Goal: Transaction & Acquisition: Obtain resource

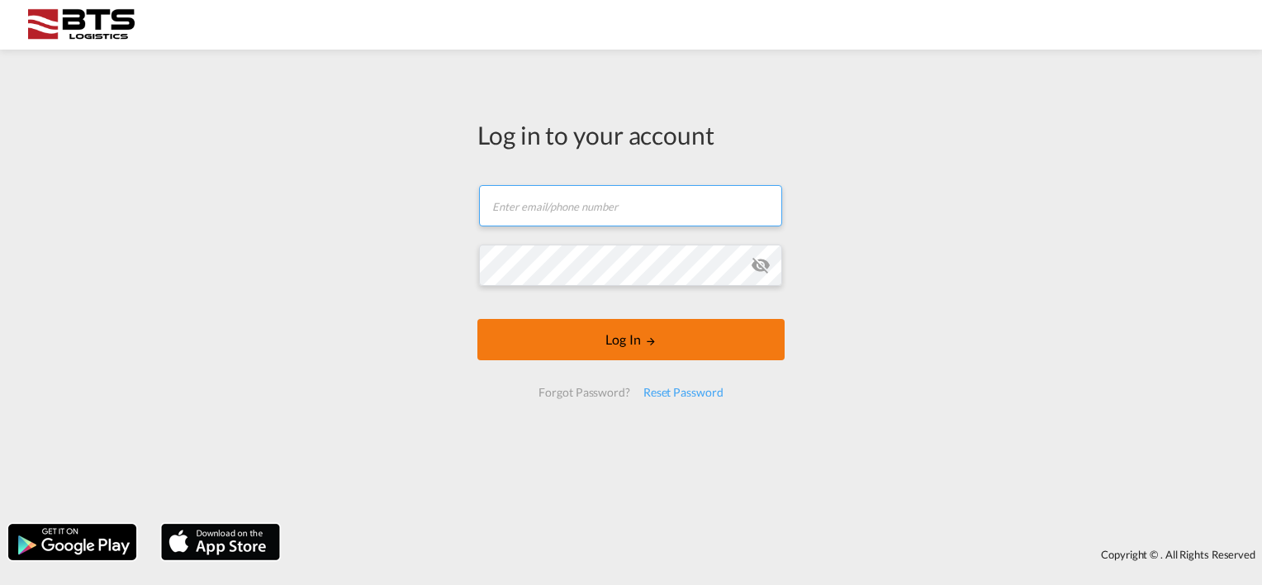
type input "[EMAIL_ADDRESS][DOMAIN_NAME]"
click at [651, 337] on md-icon "LOGIN" at bounding box center [651, 341] width 12 height 12
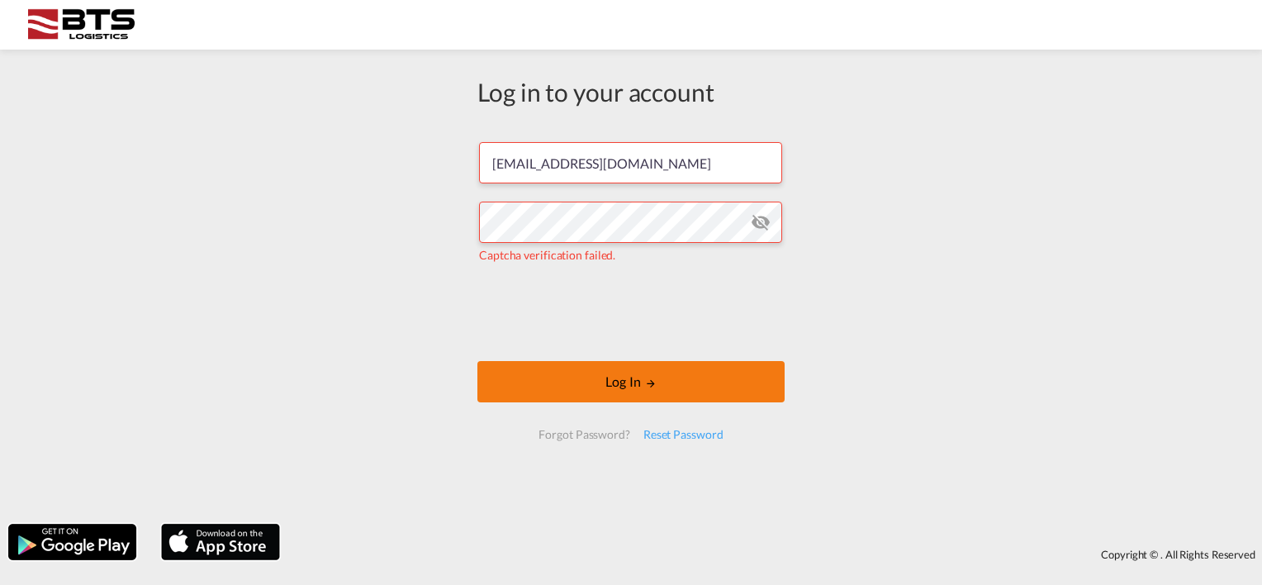
click at [633, 378] on button "Log In" at bounding box center [630, 381] width 307 height 41
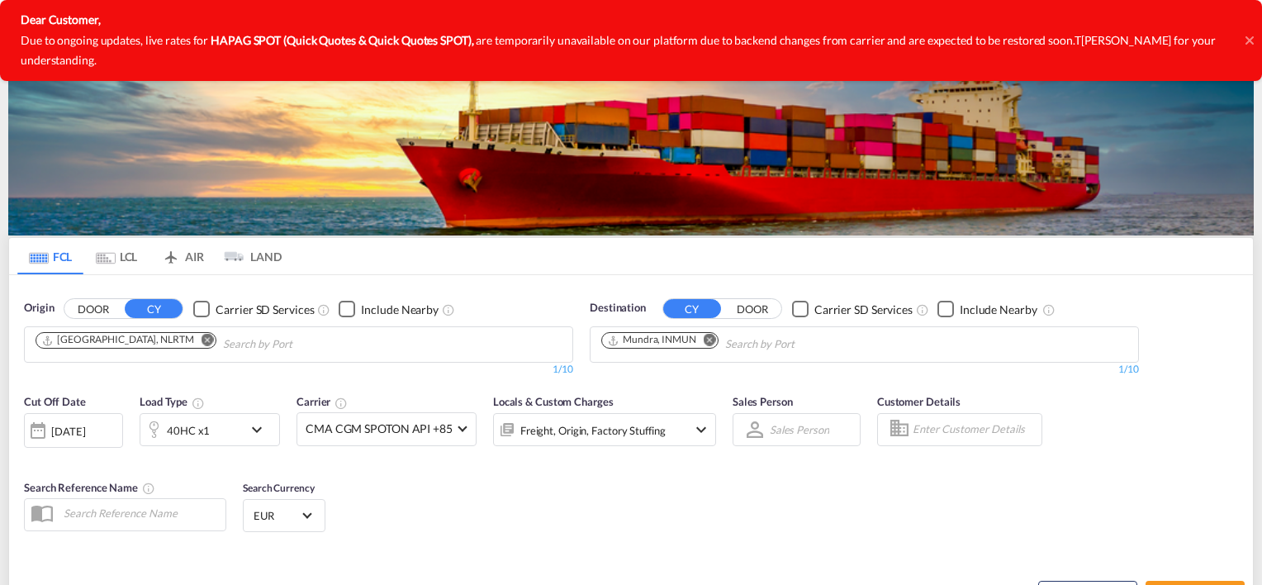
click at [1247, 22] on div at bounding box center [1249, 40] width 8 height 81
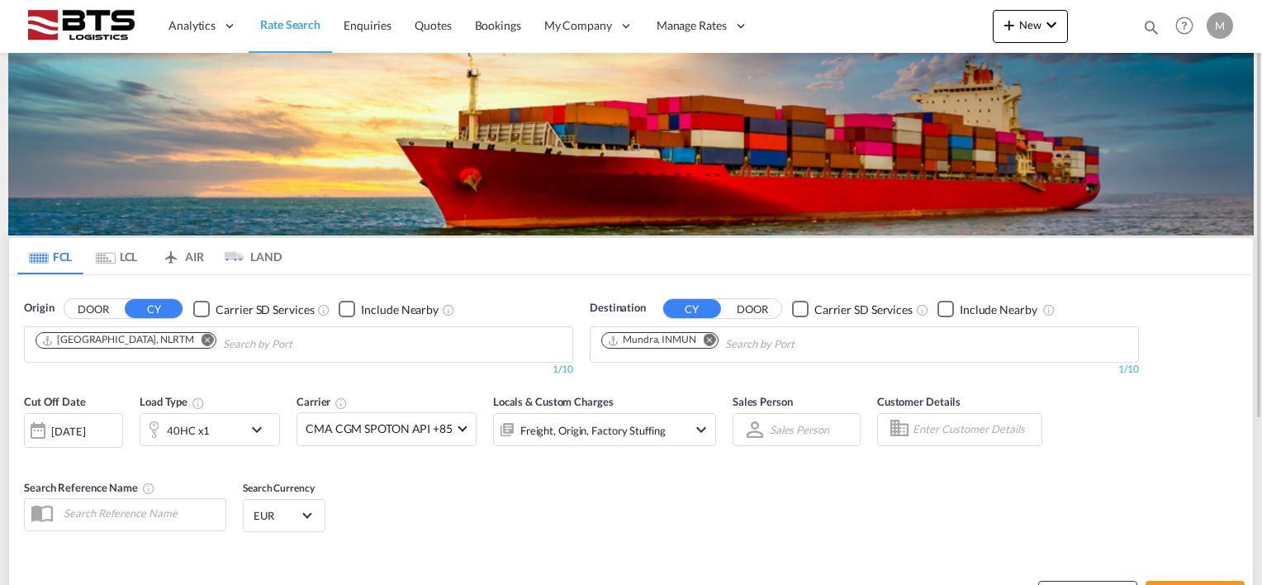
scroll to position [165, 0]
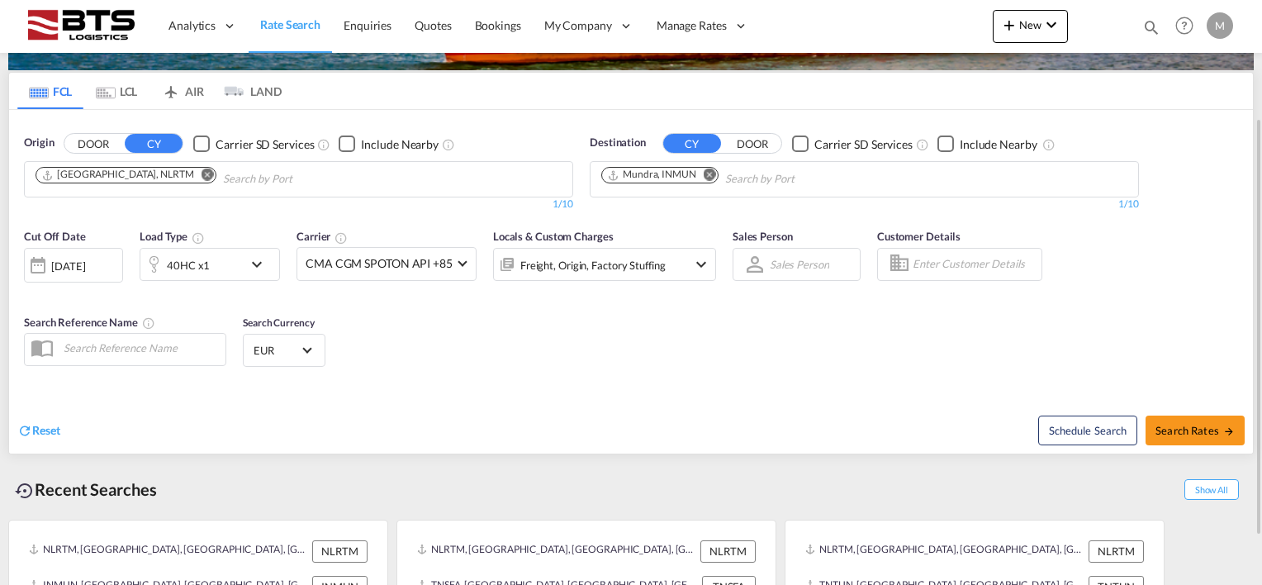
click at [254, 264] on md-icon "icon-chevron-down" at bounding box center [261, 264] width 28 height 20
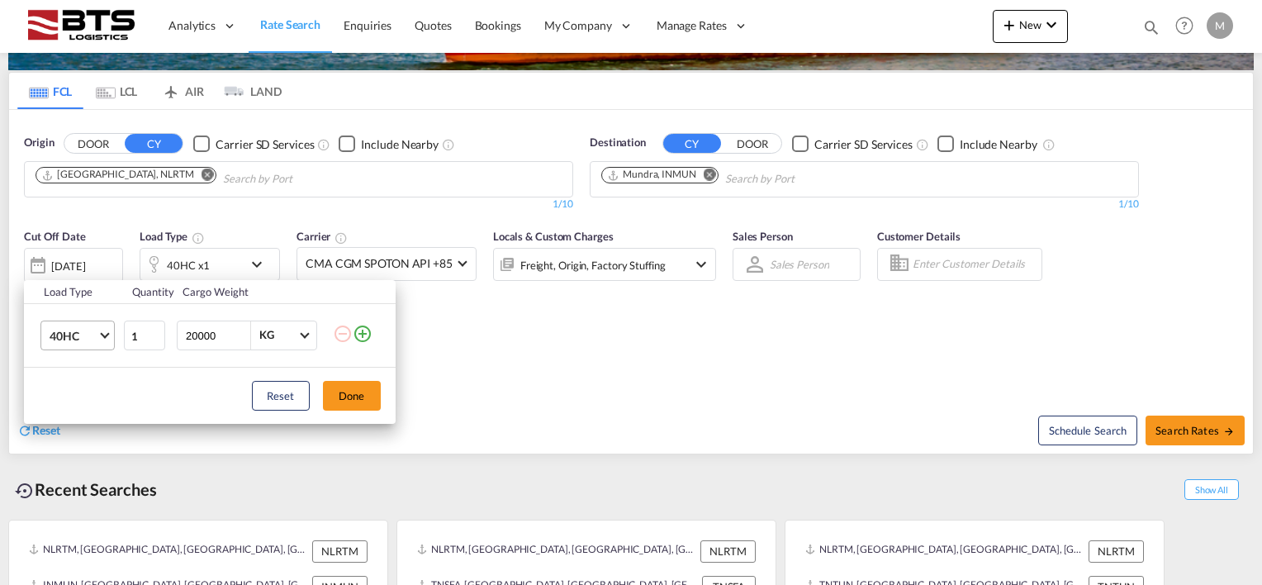
click at [101, 335] on md-select-value "40HC" at bounding box center [81, 335] width 66 height 28
click at [103, 335] on md-option "40HC" at bounding box center [92, 335] width 112 height 40
click at [592, 381] on div "Load Type Quantity Cargo Weight 40HC 1 20000 KG KG Load type addition is restri…" at bounding box center [631, 292] width 1262 height 585
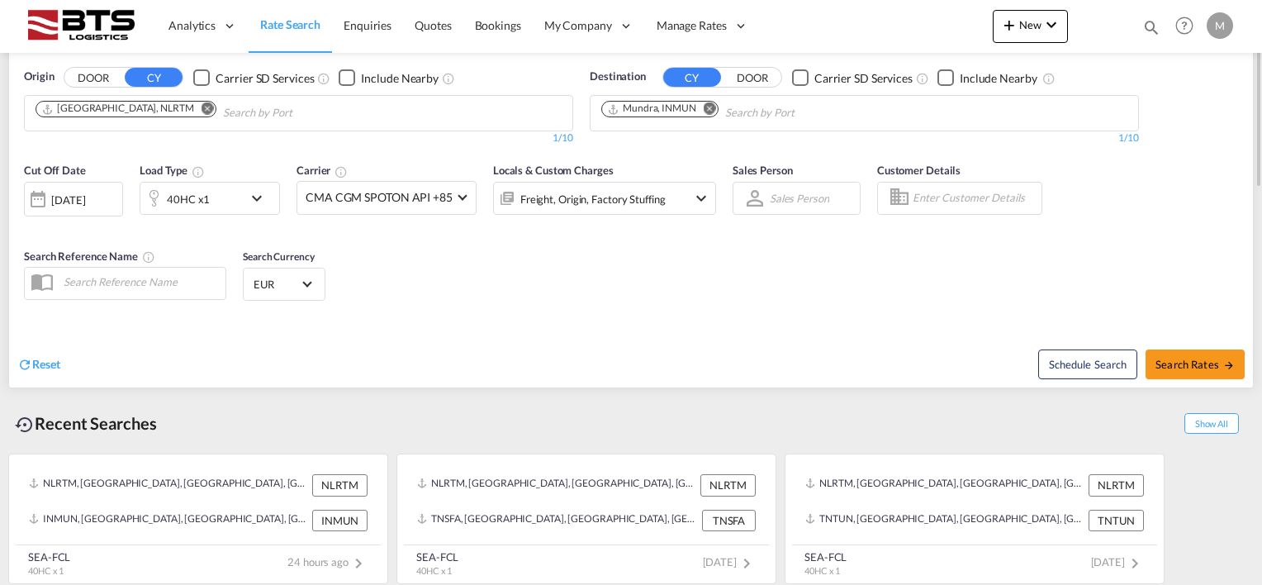
scroll to position [0, 0]
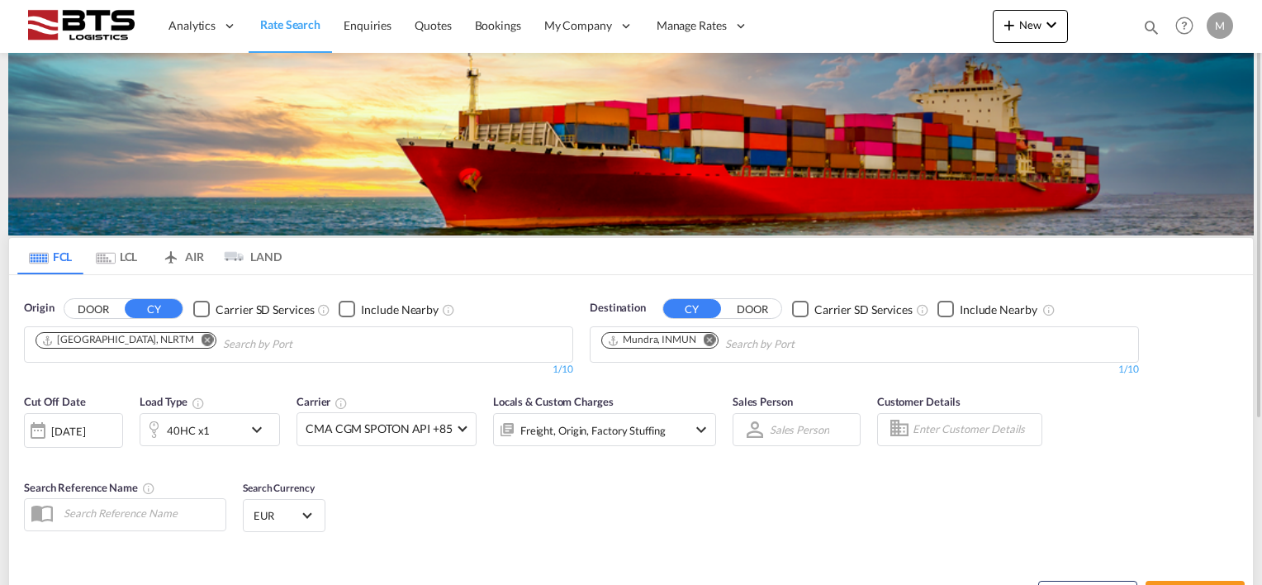
click at [711, 340] on md-icon "Remove" at bounding box center [709, 340] width 12 height 12
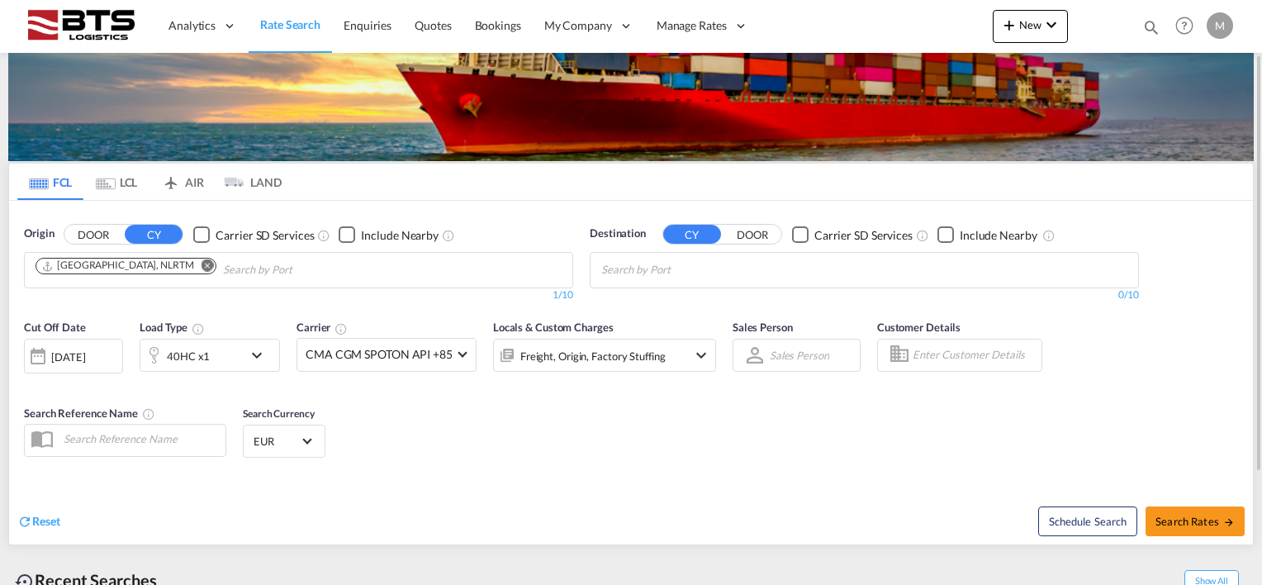
click at [730, 277] on body "Analytics Reports Dashboard Rate Search Enquiries Quotes Bookings" at bounding box center [631, 292] width 1262 height 585
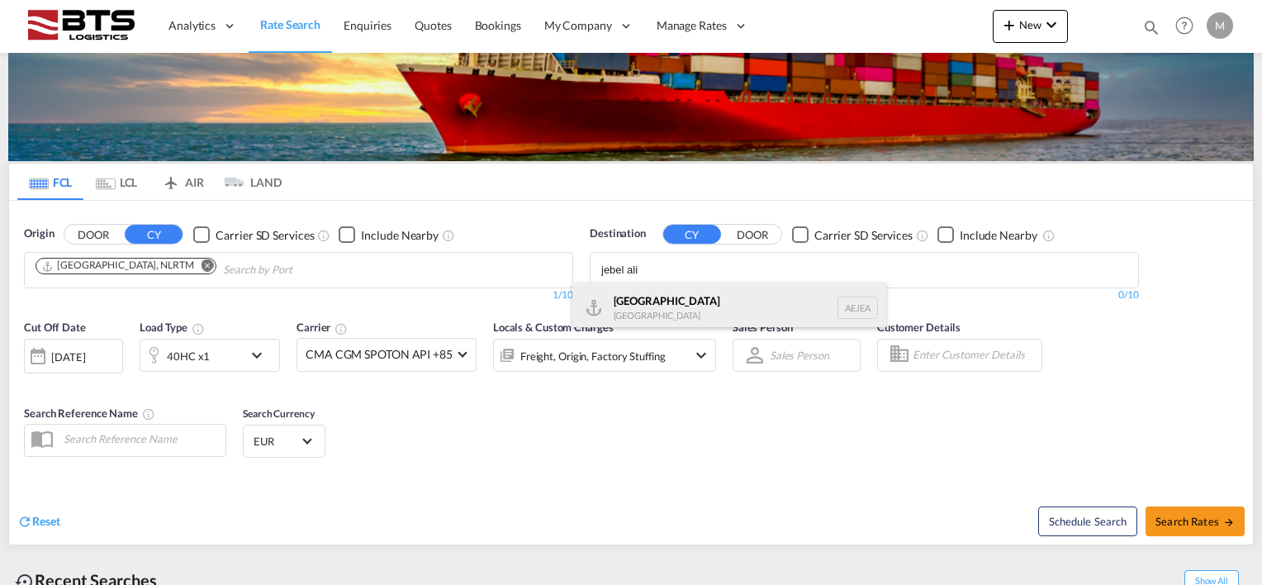
type input "jebel ali"
click at [684, 297] on div "[GEOGRAPHIC_DATA] [GEOGRAPHIC_DATA]" at bounding box center [729, 307] width 314 height 50
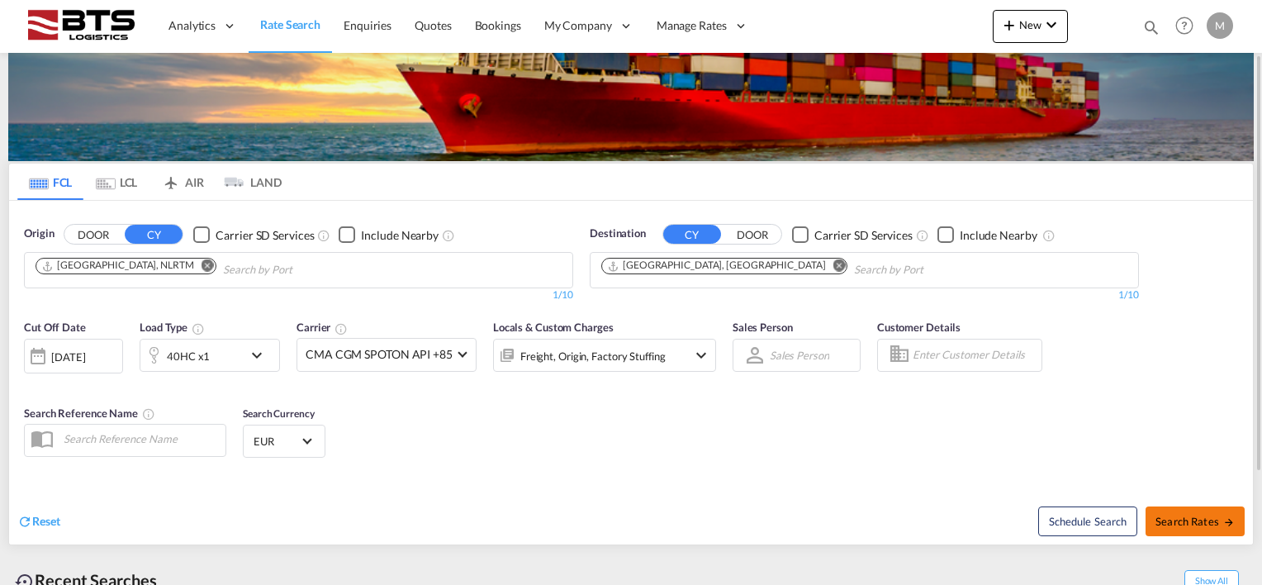
click at [1196, 521] on span "Search Rates" at bounding box center [1194, 520] width 79 height 13
type input "NLRTM to AEJEA / [DATE]"
